Goal: Task Accomplishment & Management: Manage account settings

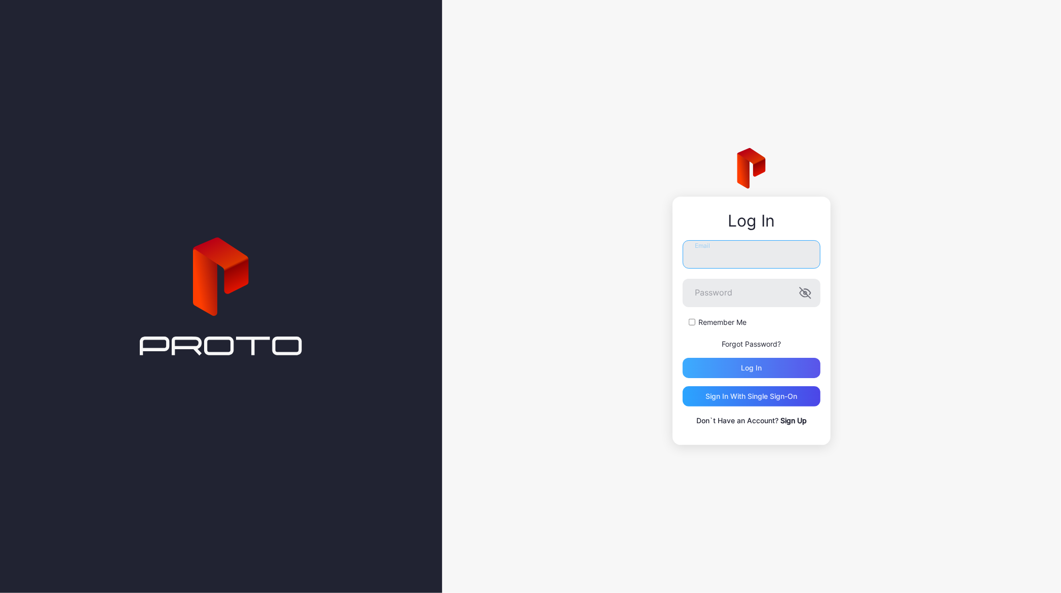
type input "**********"
click at [761, 365] on div "Log in" at bounding box center [751, 368] width 21 height 8
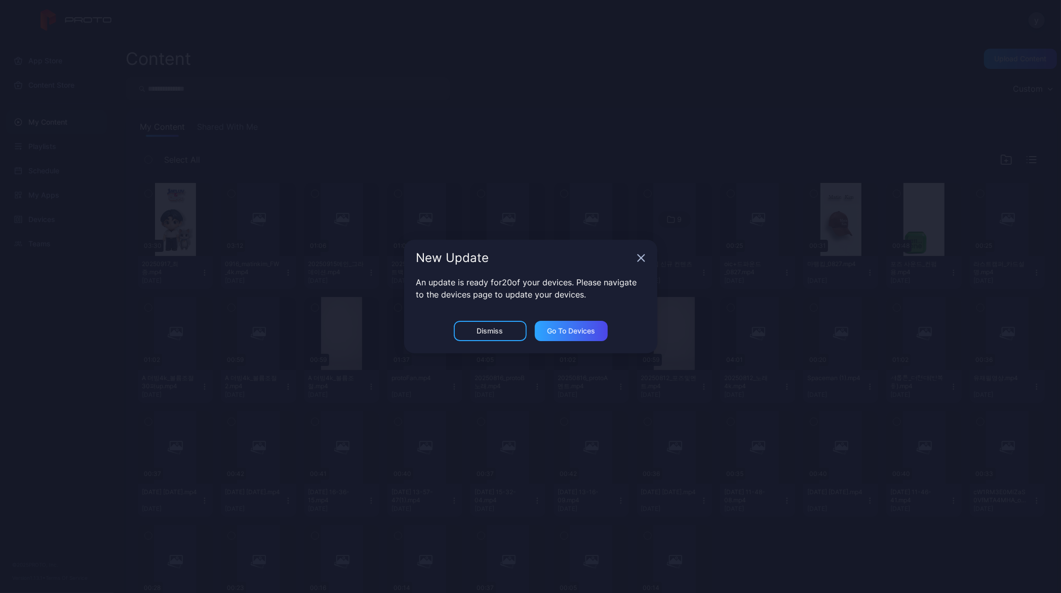
click at [644, 260] on icon "button" at bounding box center [641, 258] width 8 height 8
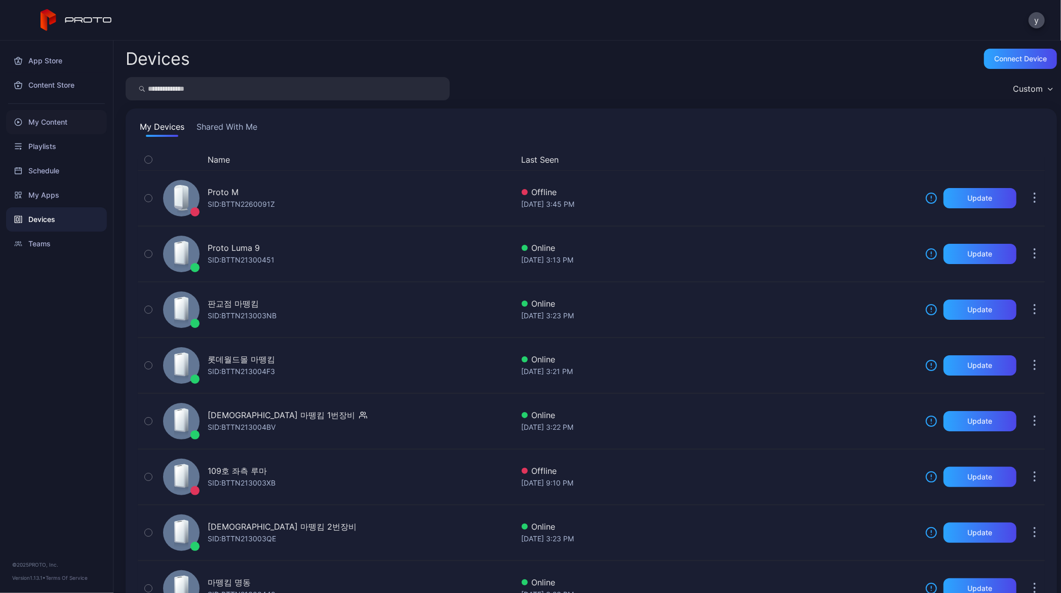
click at [65, 120] on div "My Content" at bounding box center [56, 122] width 101 height 24
